Goal: Information Seeking & Learning: Learn about a topic

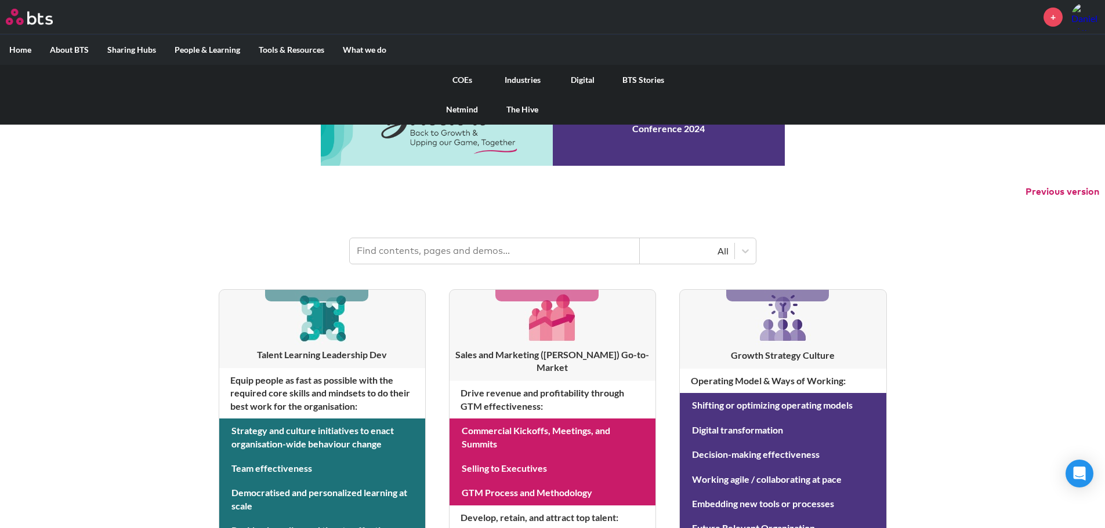
click at [470, 77] on link "COEs" at bounding box center [462, 80] width 60 height 30
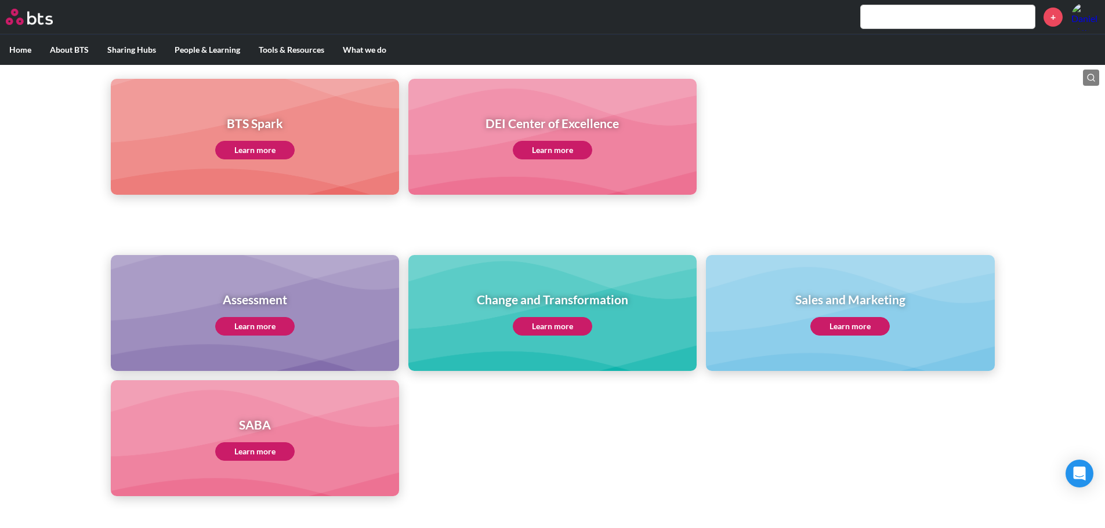
scroll to position [406, 0]
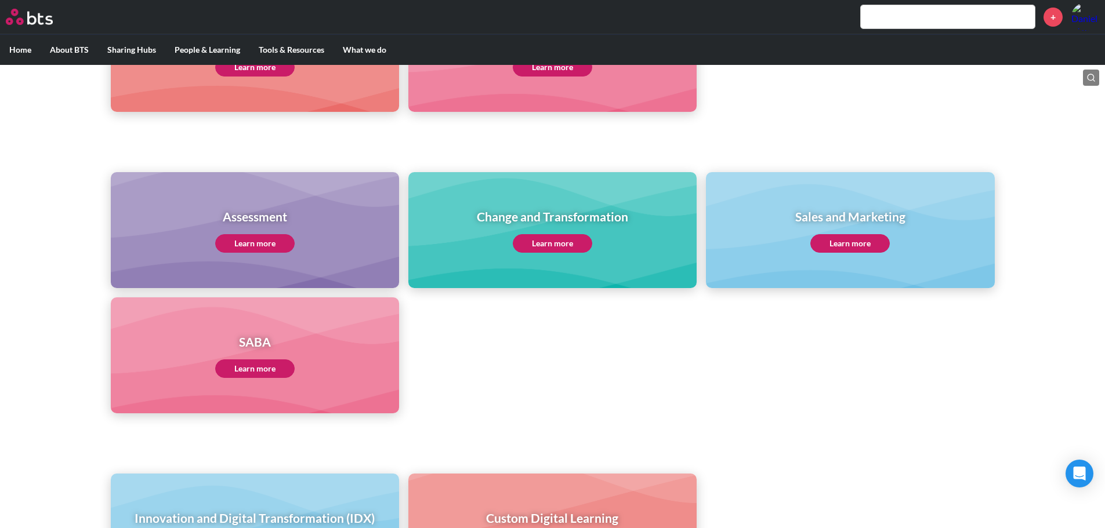
click at [263, 372] on link "Learn more" at bounding box center [254, 369] width 79 height 19
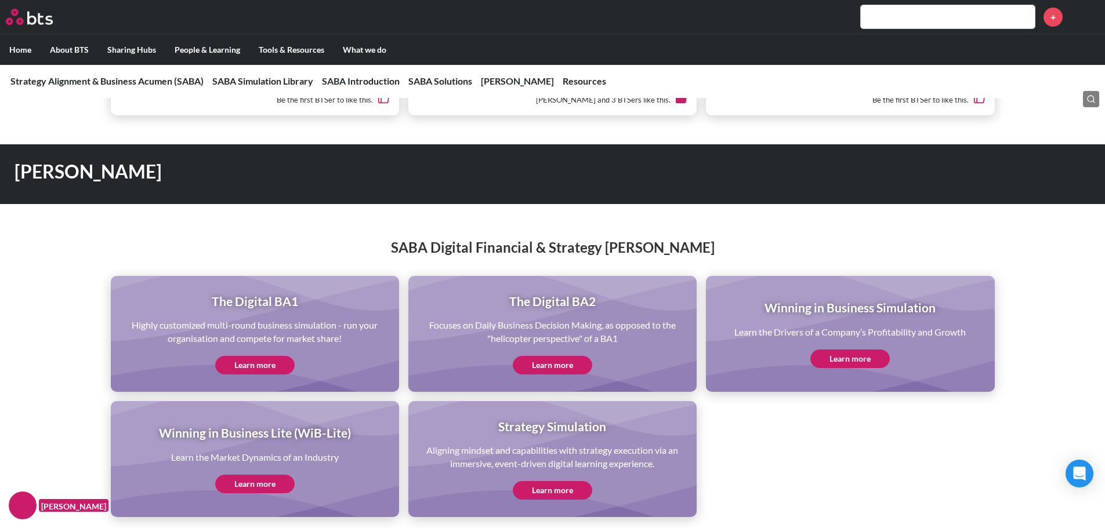
scroll to position [2262, 0]
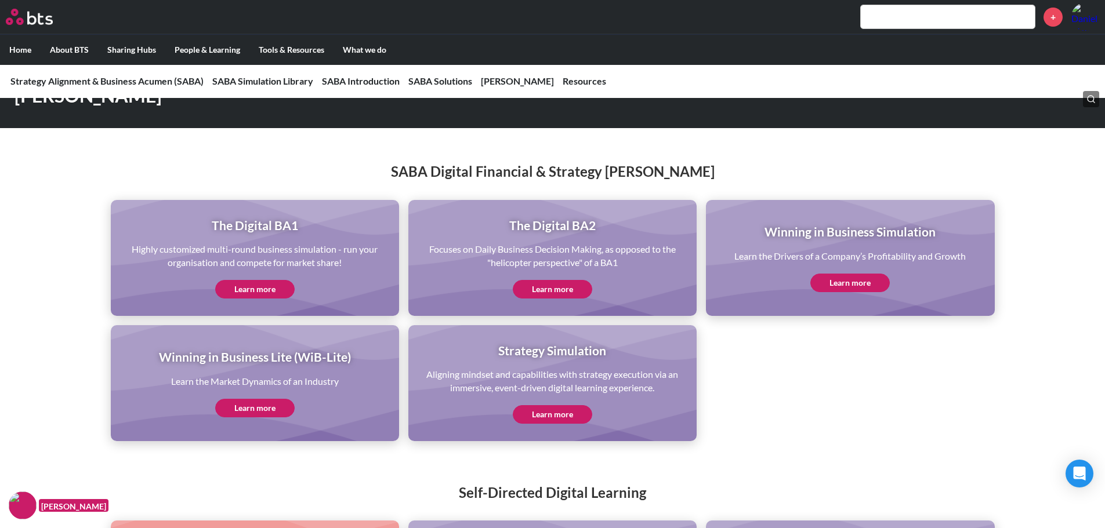
click at [557, 285] on link "Learn more" at bounding box center [552, 289] width 79 height 19
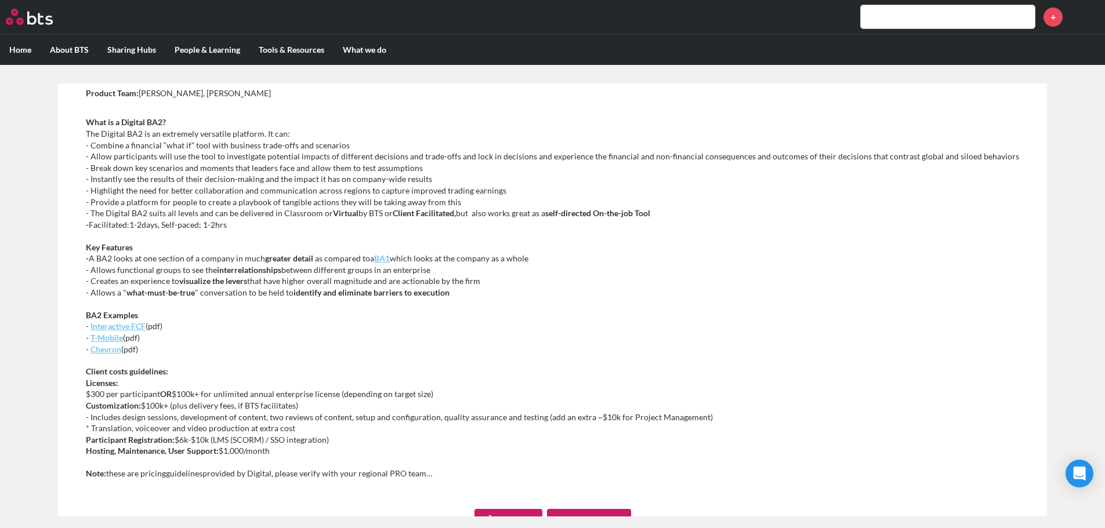
scroll to position [174, 0]
